Goal: Task Accomplishment & Management: Manage account settings

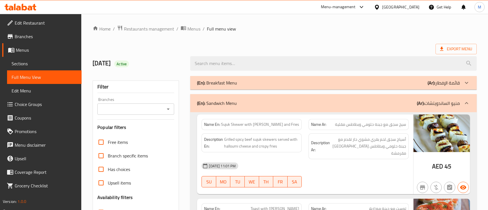
scroll to position [890, 0]
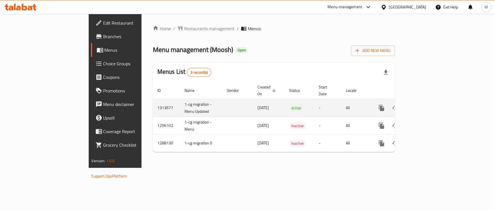
click at [425, 105] on icon "enhanced table" at bounding box center [422, 107] width 5 height 5
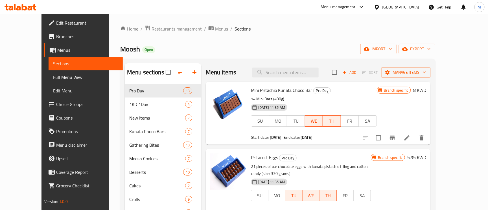
click at [431, 49] on span "export" at bounding box center [417, 48] width 27 height 7
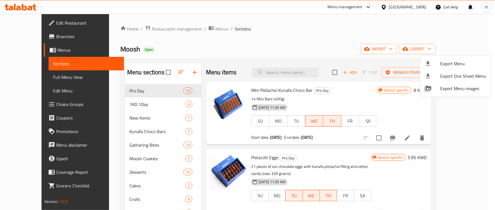
click at [339, 38] on div at bounding box center [247, 105] width 495 height 210
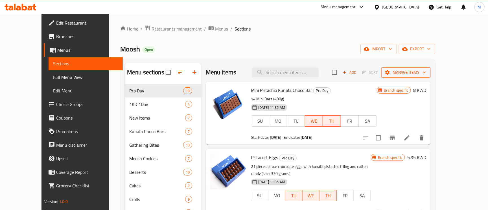
click at [427, 70] on span "Manage items" at bounding box center [406, 72] width 40 height 7
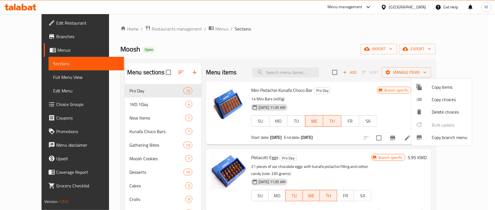
click at [459, 136] on span "Copy branch menu" at bounding box center [450, 137] width 36 height 7
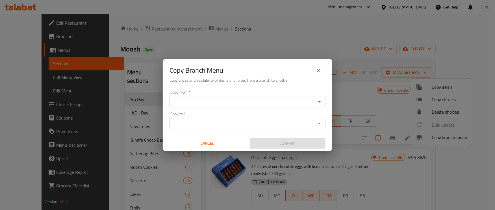
click at [282, 104] on input "Copy from   *" at bounding box center [242, 102] width 143 height 8
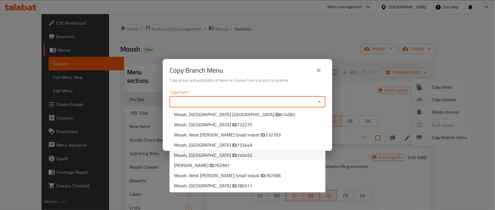
scroll to position [2, 0]
click at [268, 173] on li "Moosh, West [PERSON_NAME] Small Indust ID: 767566" at bounding box center [247, 175] width 156 height 10
type input "Moosh, West [PERSON_NAME] Small Indust"
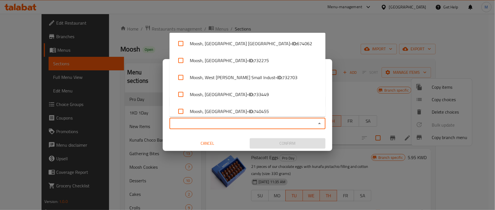
click at [222, 123] on input "Copy to   *" at bounding box center [242, 123] width 143 height 8
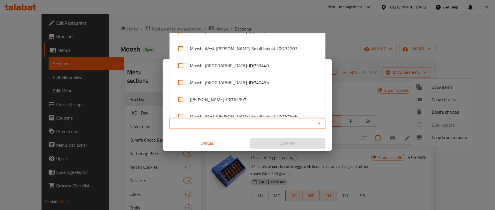
scroll to position [56, 0]
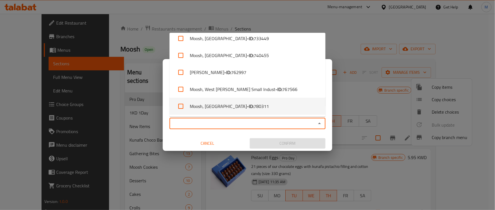
click at [246, 101] on li "Moosh, Dhajeej - ID: 780311" at bounding box center [247, 106] width 156 height 17
checkbox input "true"
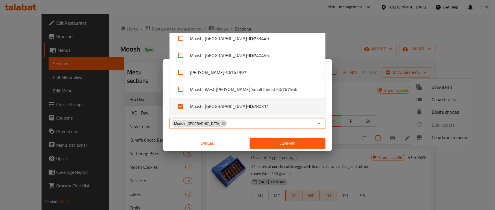
click at [298, 144] on span "Confirm" at bounding box center [287, 143] width 67 height 7
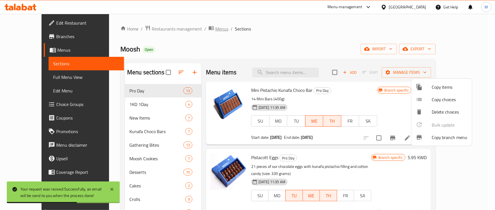
click at [193, 25] on div at bounding box center [247, 105] width 495 height 210
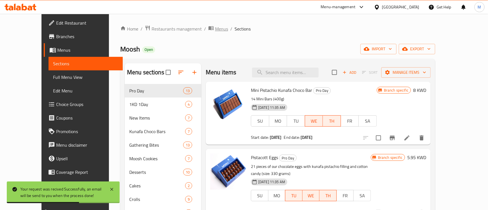
click at [215, 27] on span "Menus" at bounding box center [221, 28] width 13 height 7
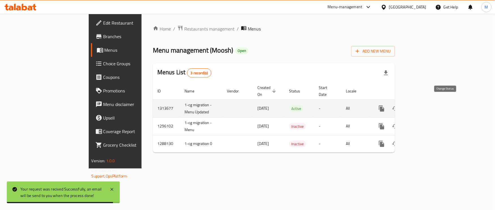
click at [399, 105] on icon "enhanced table" at bounding box center [395, 108] width 7 height 7
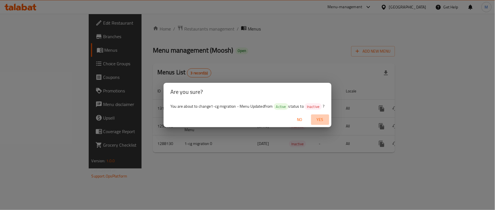
click at [320, 123] on span "Yes" at bounding box center [320, 119] width 14 height 7
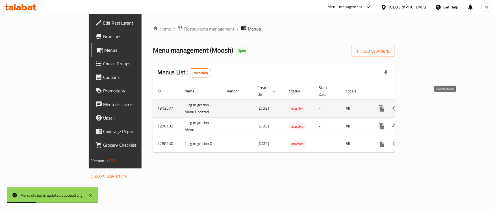
click at [398, 106] on icon "enhanced table" at bounding box center [395, 108] width 6 height 5
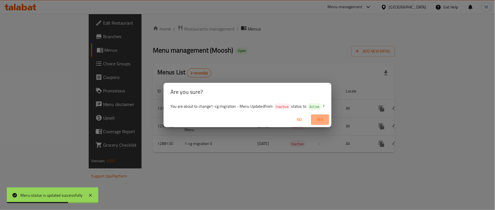
drag, startPoint x: 318, startPoint y: 123, endPoint x: 255, endPoint y: 91, distance: 71.4
click at [255, 91] on h2 "Are you sure?" at bounding box center [247, 91] width 154 height 9
click at [321, 122] on span "Yes" at bounding box center [320, 119] width 14 height 7
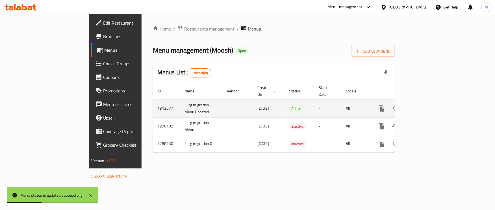
click at [434, 102] on td "enhanced table" at bounding box center [401, 108] width 63 height 18
click at [426, 105] on icon "enhanced table" at bounding box center [422, 108] width 7 height 7
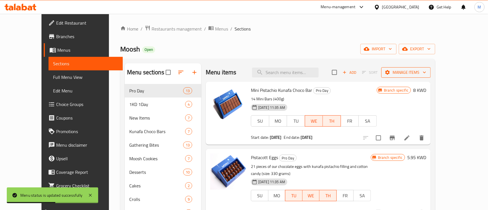
click at [427, 76] on span "Manage items" at bounding box center [406, 72] width 40 height 7
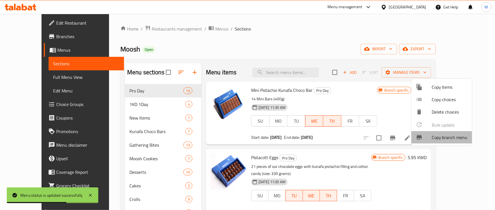
click at [450, 136] on span "Copy branch menu" at bounding box center [450, 137] width 36 height 7
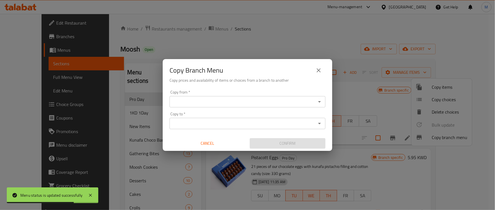
click at [284, 102] on input "Copy from   *" at bounding box center [242, 102] width 143 height 8
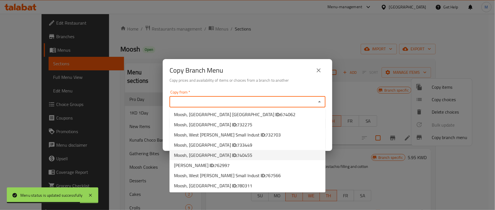
scroll to position [2, 0]
click at [266, 173] on span "767566" at bounding box center [273, 175] width 15 height 8
type input "Moosh, West [PERSON_NAME] Small Indust"
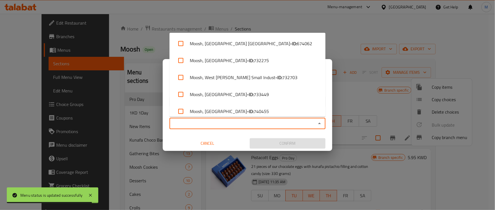
click at [246, 124] on input "Copy to   *" at bounding box center [242, 123] width 143 height 8
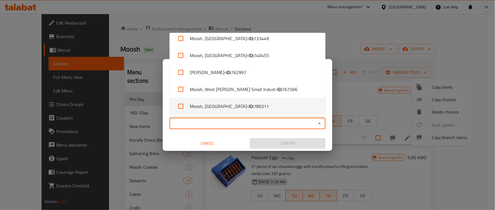
drag, startPoint x: 246, startPoint y: 108, endPoint x: 221, endPoint y: 108, distance: 24.3
click at [247, 108] on b "- ID:" at bounding box center [250, 106] width 7 height 7
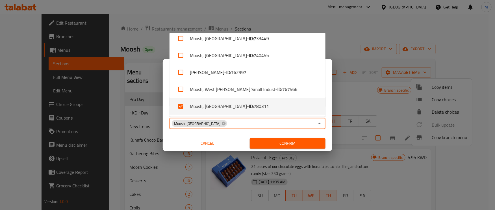
click at [247, 103] on b "- ID:" at bounding box center [250, 106] width 7 height 7
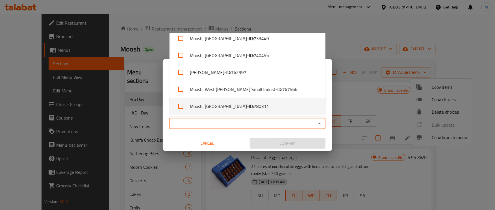
click at [254, 104] on span "780311" at bounding box center [261, 106] width 15 height 7
checkbox input "true"
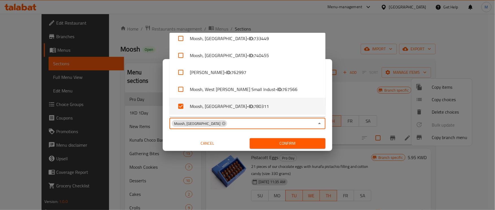
click at [232, 134] on div "Copy from   * Moosh, West [PERSON_NAME] Small Indust Copy from * Copy to   * Mo…" at bounding box center [247, 119] width 169 height 63
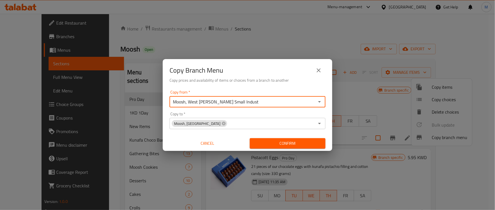
click at [260, 102] on input "Moosh, West [PERSON_NAME] Small Indust" at bounding box center [242, 102] width 143 height 8
click at [319, 100] on icon "Open" at bounding box center [319, 101] width 7 height 7
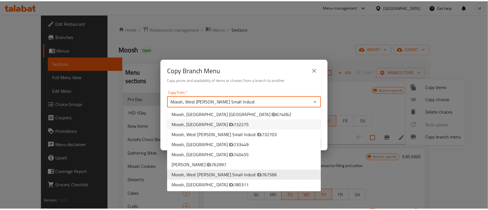
scroll to position [2, 0]
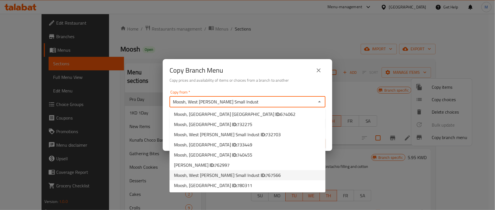
click at [261, 173] on b "ID:" at bounding box center [263, 175] width 5 height 8
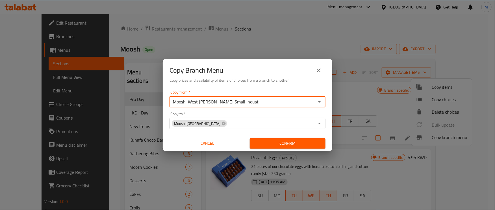
click at [291, 140] on span "Confirm" at bounding box center [287, 143] width 67 height 7
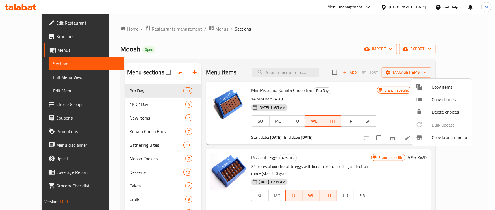
click at [30, 37] on div at bounding box center [247, 105] width 495 height 210
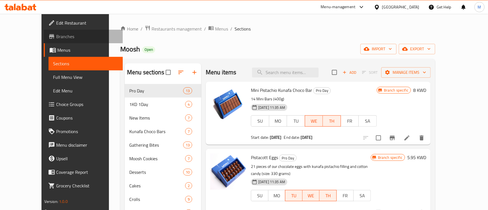
click at [56, 36] on span "Branches" at bounding box center [87, 36] width 62 height 7
